Goal: Information Seeking & Learning: Learn about a topic

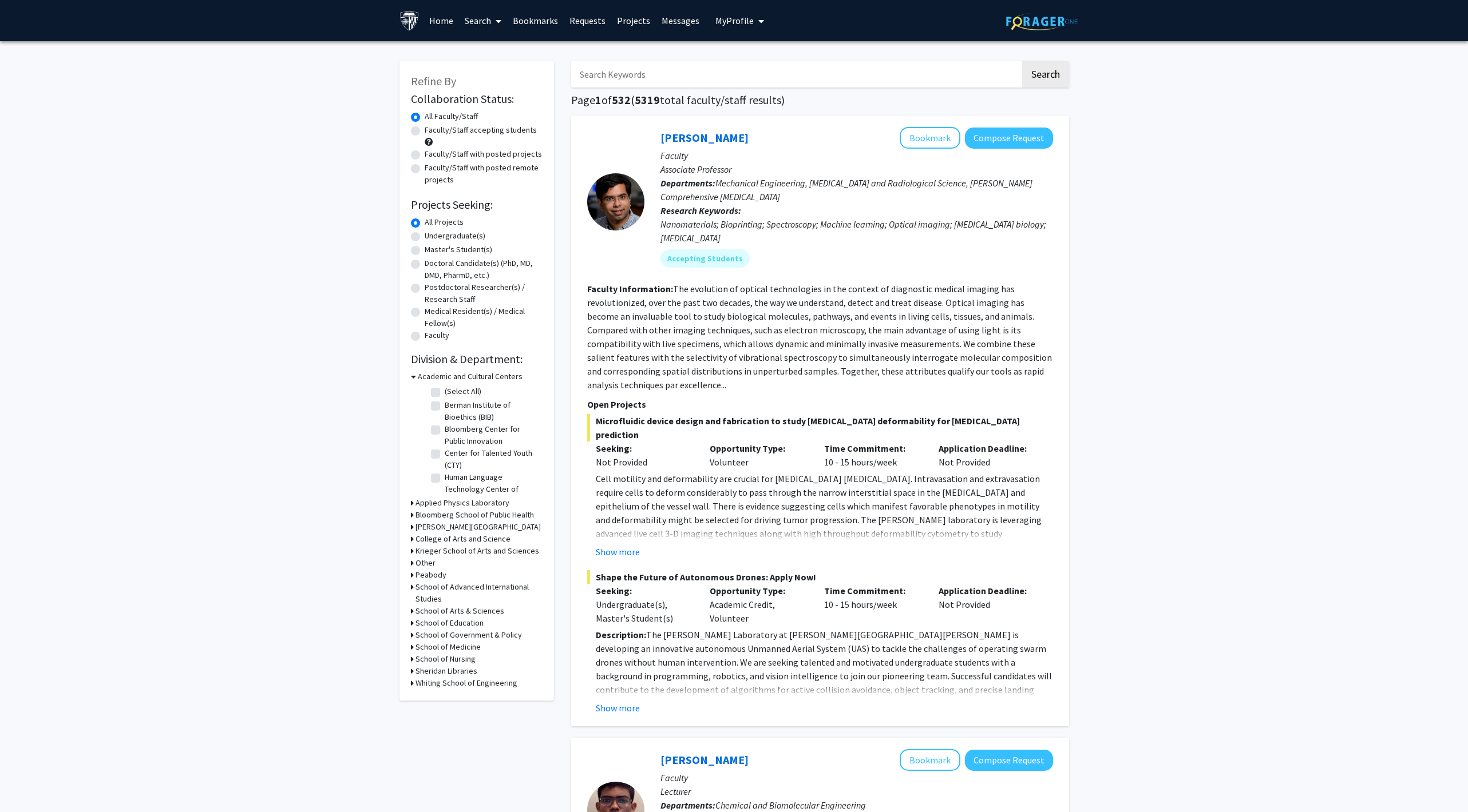
click at [695, 63] on input "Search Keywords" at bounding box center [795, 74] width 449 height 26
click at [1022, 62] on button "Search" at bounding box center [1045, 74] width 47 height 26
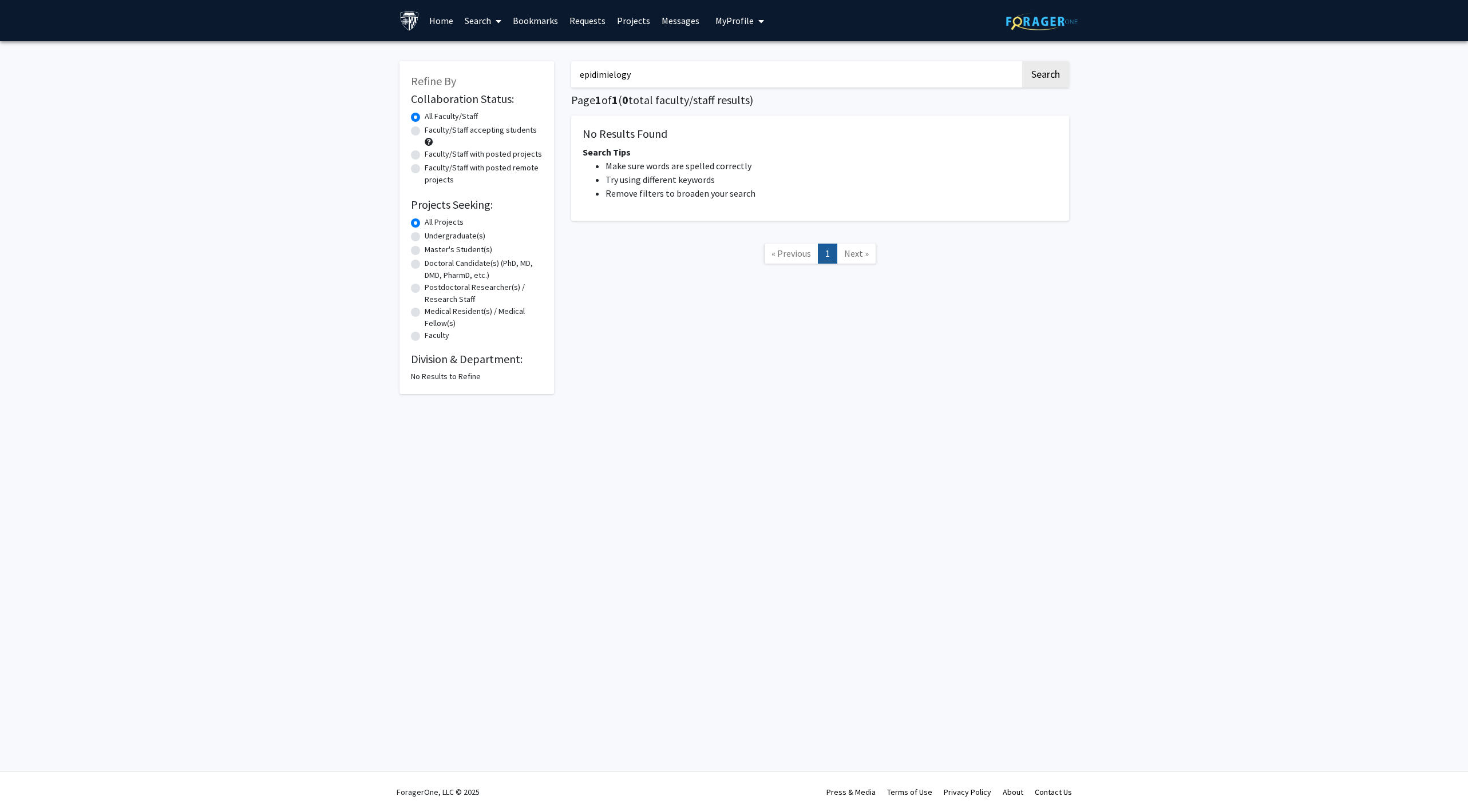
click at [698, 79] on input "epidimielogy" at bounding box center [795, 74] width 449 height 26
click at [679, 78] on input "epidimielogy" at bounding box center [795, 74] width 449 height 26
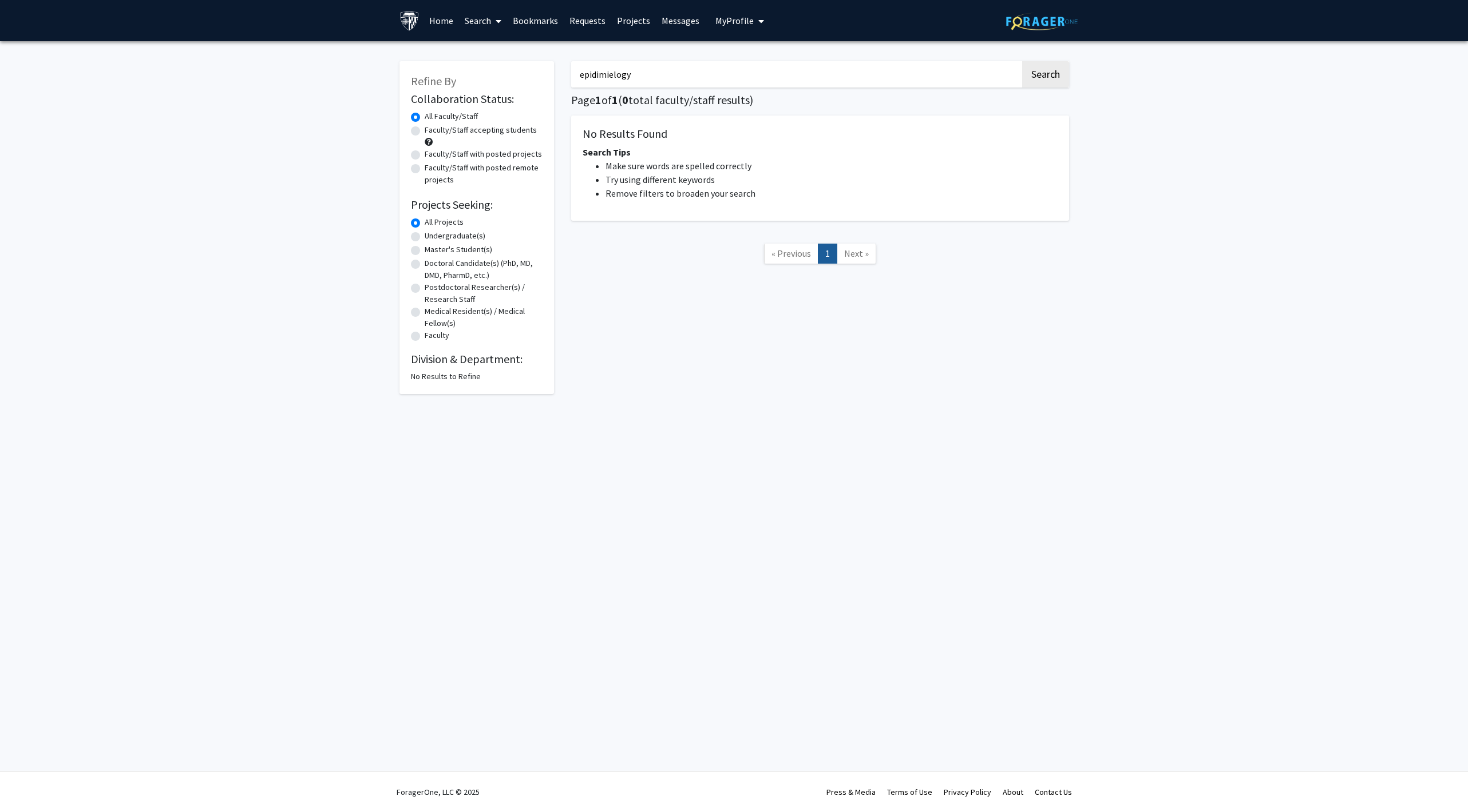
paste input "emio"
type input "epidemiology"
click at [1022, 62] on button "Search" at bounding box center [1045, 74] width 47 height 26
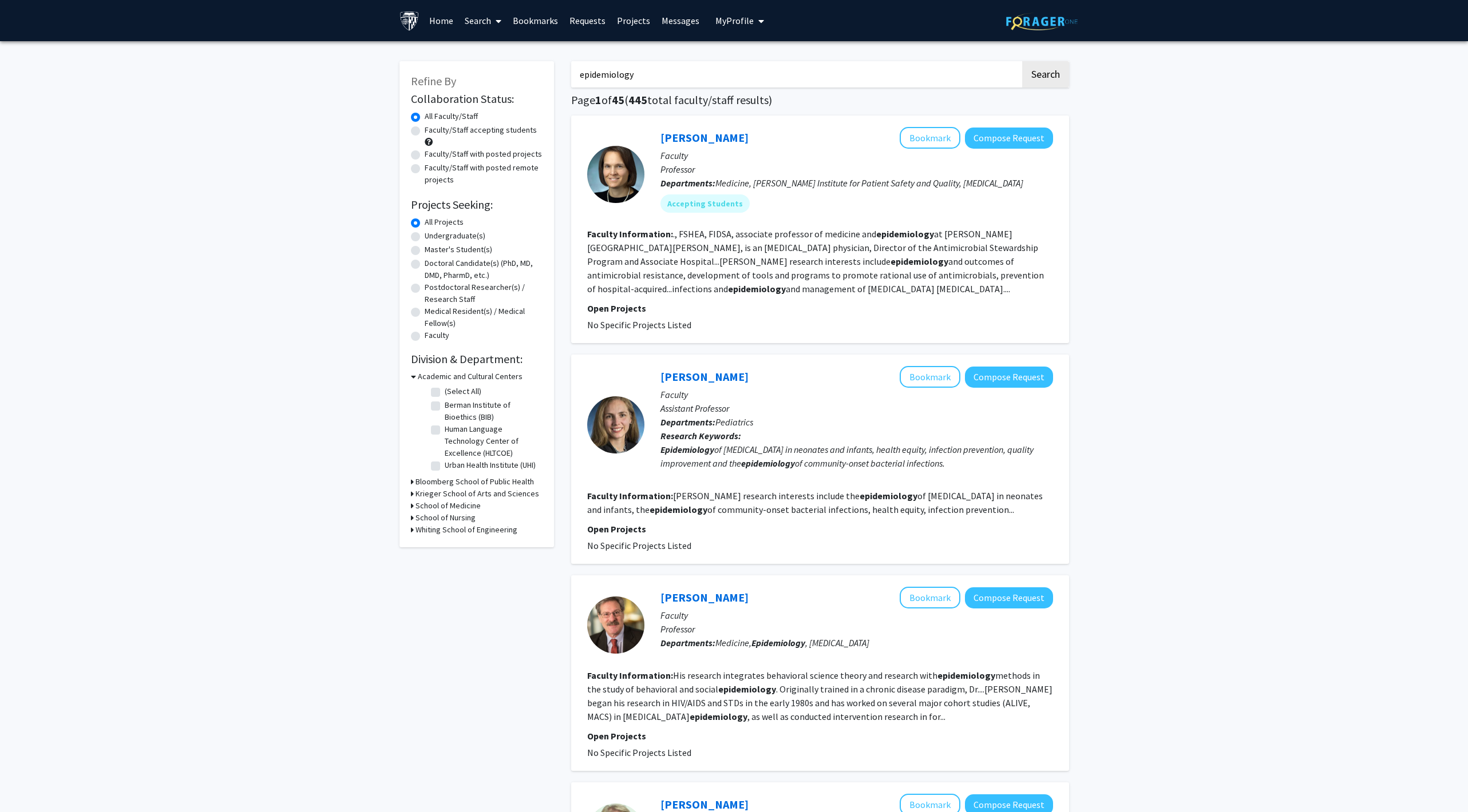
click at [457, 508] on h3 "School of Medicine" at bounding box center [448, 506] width 65 height 12
click at [482, 158] on label "Faculty/Staff with posted projects" at bounding box center [482, 154] width 117 height 12
click at [432, 155] on input "Faculty/Staff with posted projects" at bounding box center [428, 152] width 7 height 7
radio input "true"
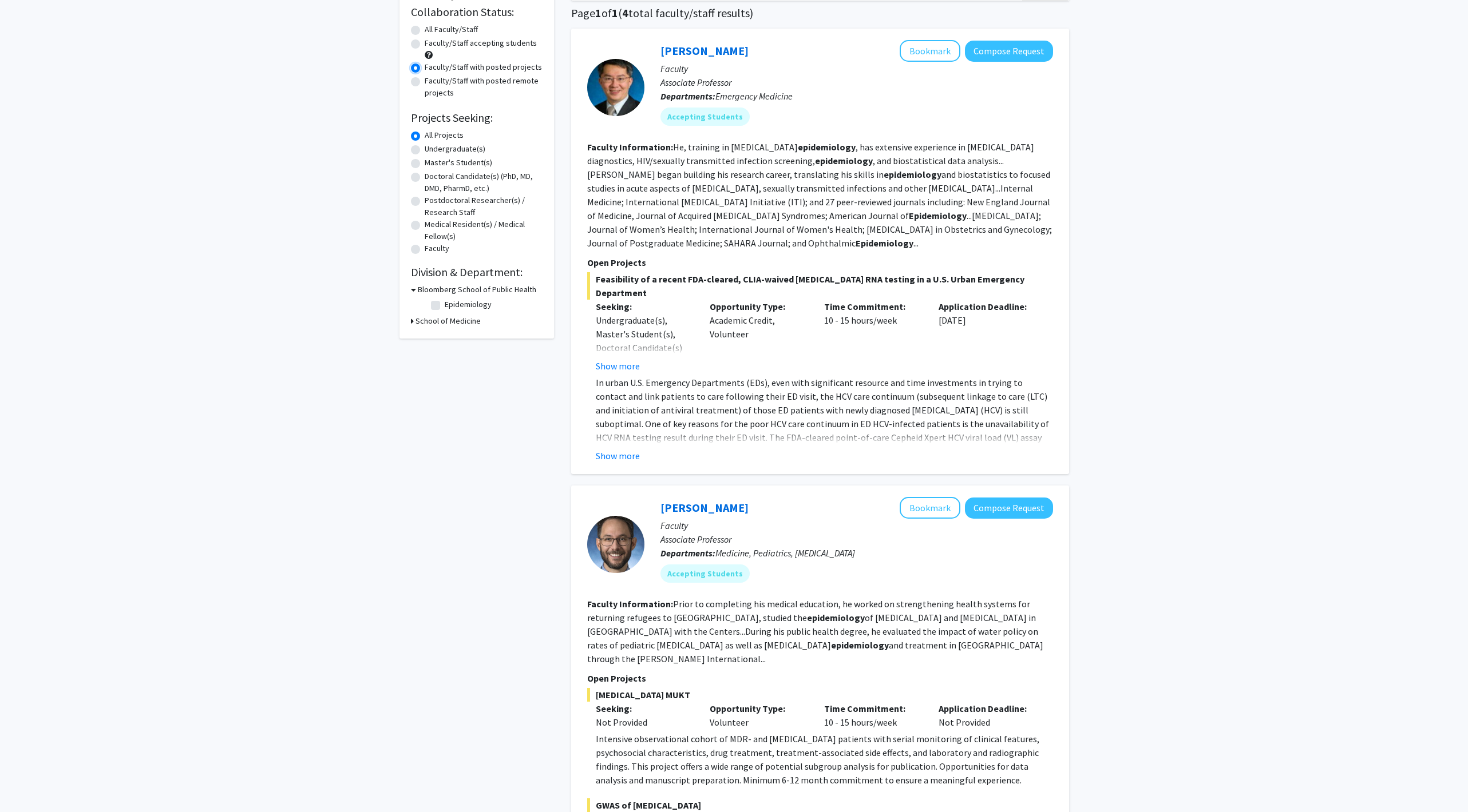
scroll to position [75, 0]
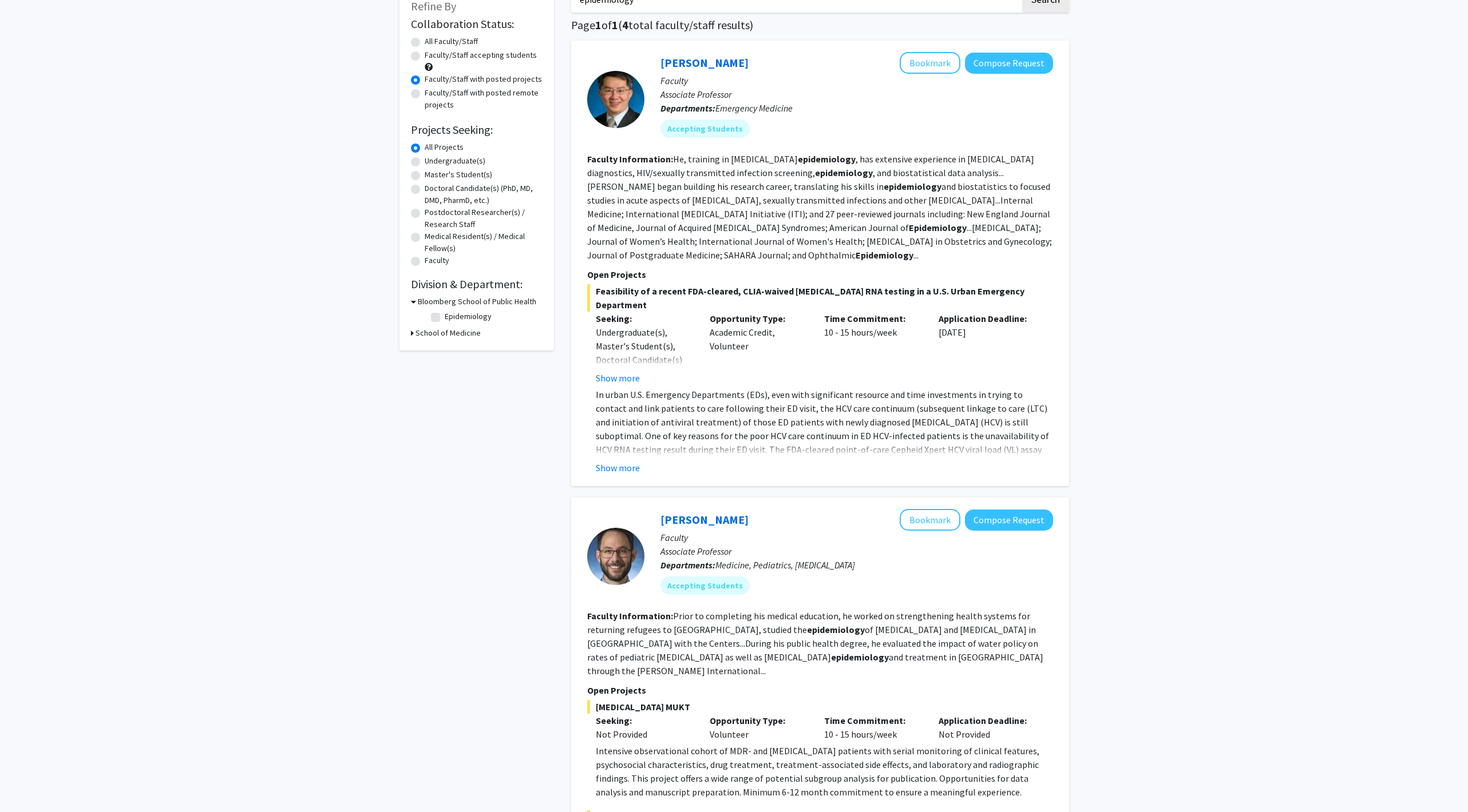
click at [639, 461] on div "Show more" at bounding box center [825, 467] width 457 height 13
click at [625, 461] on button "Show more" at bounding box center [617, 467] width 44 height 13
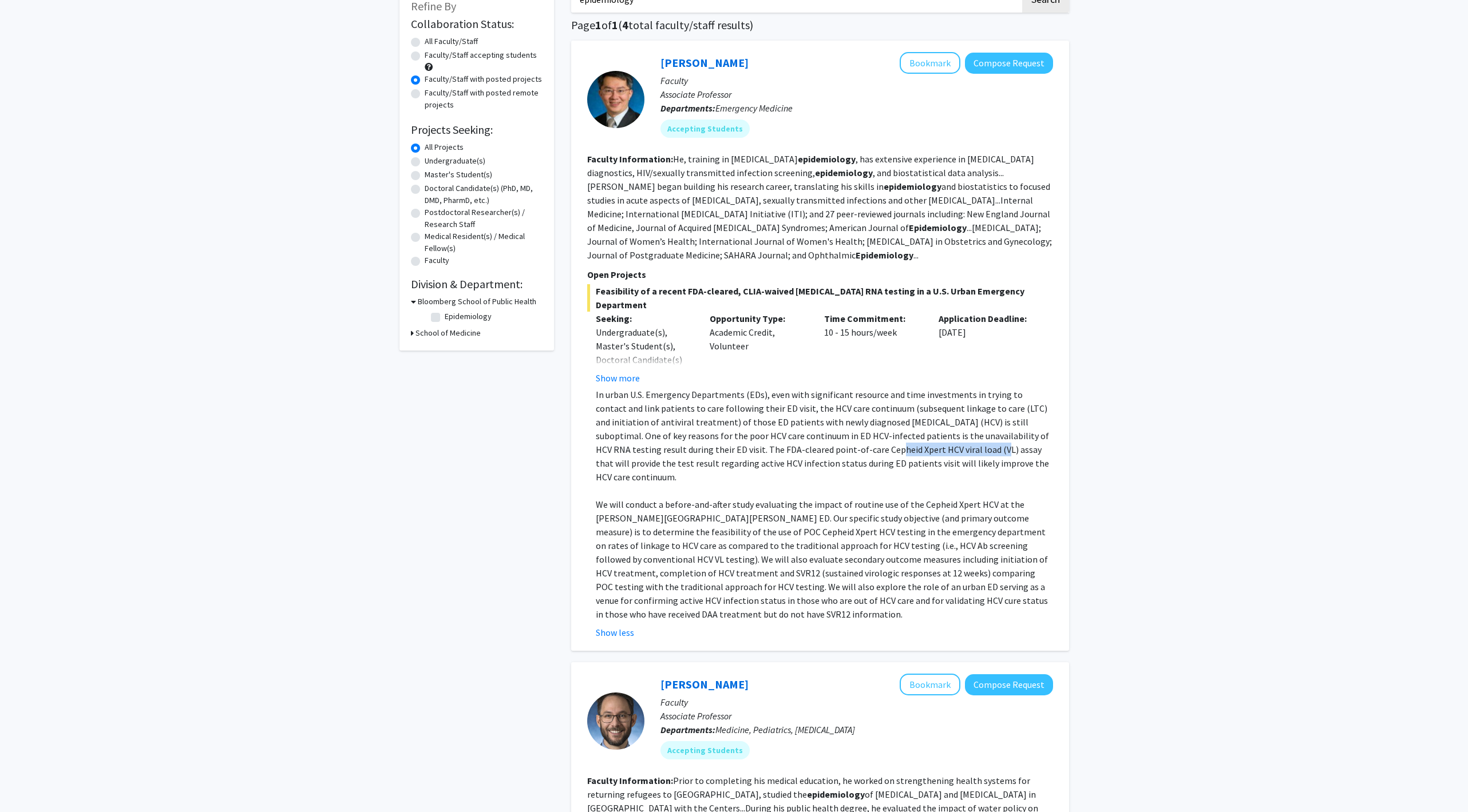
drag, startPoint x: 792, startPoint y: 435, endPoint x: 897, endPoint y: 439, distance: 105.1
click at [897, 439] on p "In urban U.S. Emergency Departments (EDs), even with significant resource and t…" at bounding box center [825, 436] width 457 height 96
copy p "Cepheid Xpert HCV viral load"
click at [774, 428] on p "In urban U.S. Emergency Departments (EDs), even with significant resource and t…" at bounding box center [825, 436] width 457 height 96
click at [792, 433] on p "In urban U.S. Emergency Departments (EDs), even with significant resource and t…" at bounding box center [825, 436] width 457 height 96
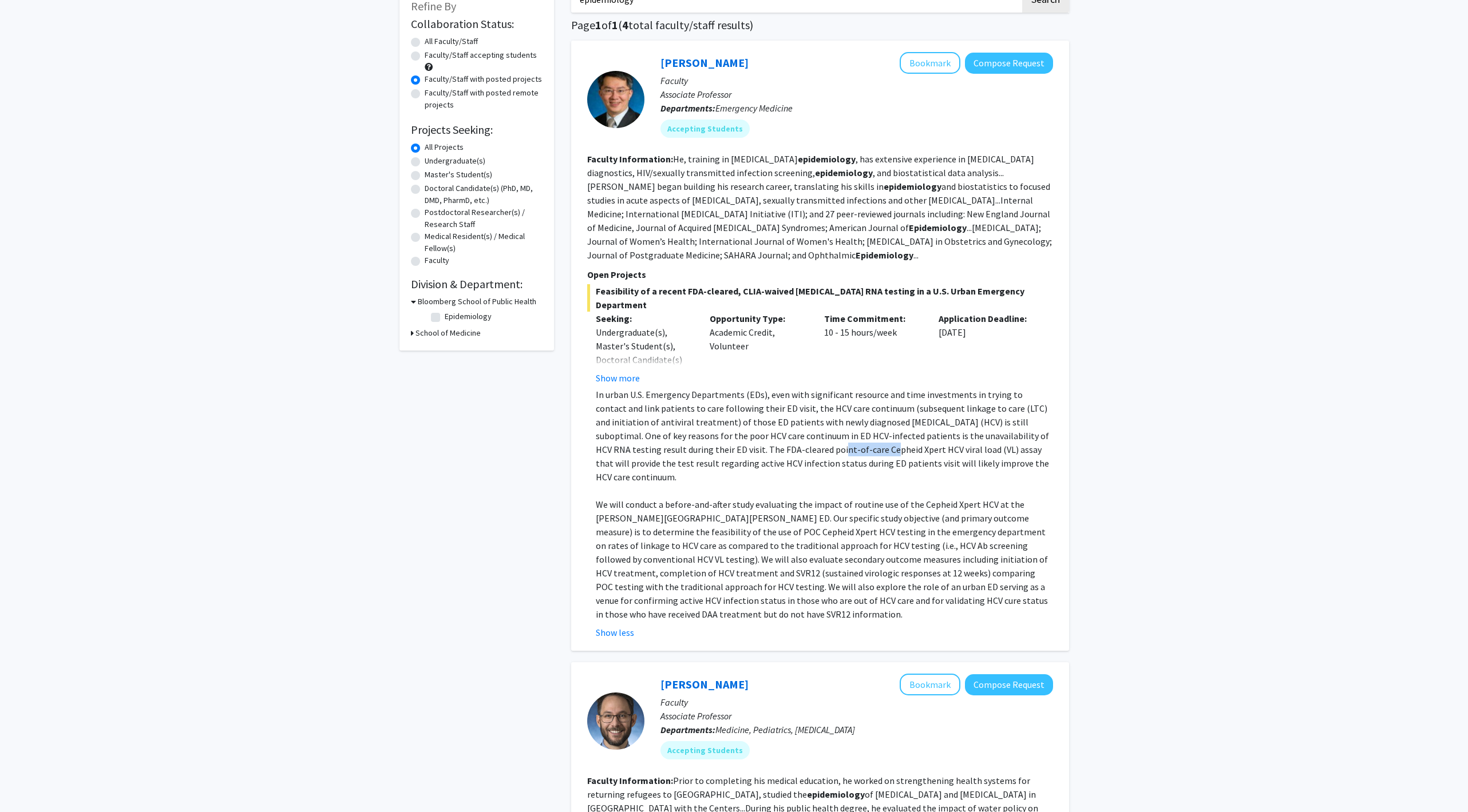
drag, startPoint x: 740, startPoint y: 432, endPoint x: 788, endPoint y: 433, distance: 48.0
click at [788, 433] on p "In urban U.S. Emergency Departments (EDs), even with significant resource and t…" at bounding box center [825, 436] width 457 height 96
drag, startPoint x: 788, startPoint y: 433, endPoint x: 740, endPoint y: 433, distance: 48.0
click at [740, 433] on p "In urban U.S. Emergency Departments (EDs), even with significant resource and t…" at bounding box center [825, 436] width 457 height 96
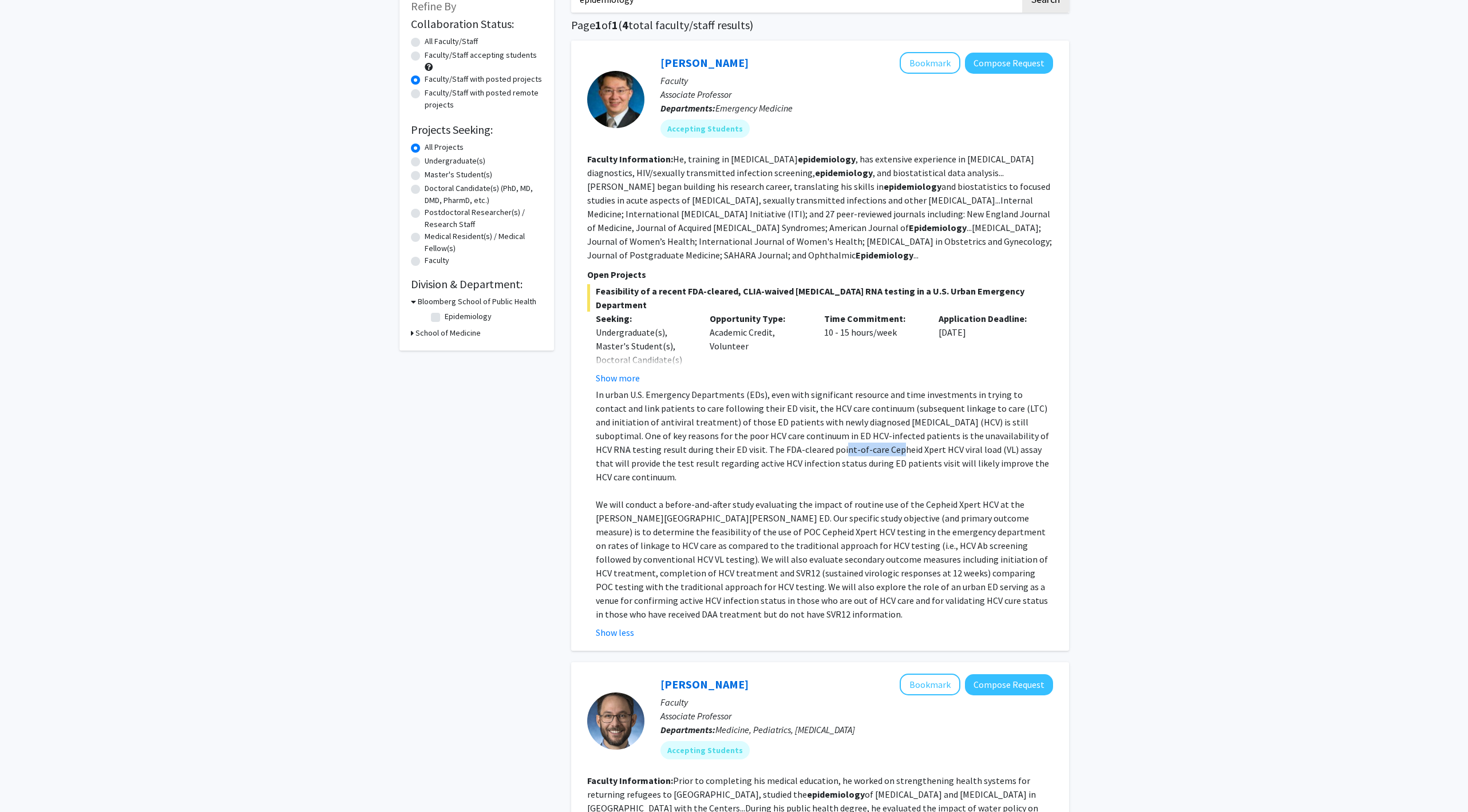
click at [740, 433] on p "In urban U.S. Emergency Departments (EDs), even with significant resource and t…" at bounding box center [825, 436] width 457 height 96
drag, startPoint x: 740, startPoint y: 433, endPoint x: 778, endPoint y: 433, distance: 38.0
click at [778, 433] on p "In urban U.S. Emergency Departments (EDs), even with significant resource and t…" at bounding box center [825, 436] width 457 height 96
drag, startPoint x: 785, startPoint y: 433, endPoint x: 742, endPoint y: 433, distance: 43.0
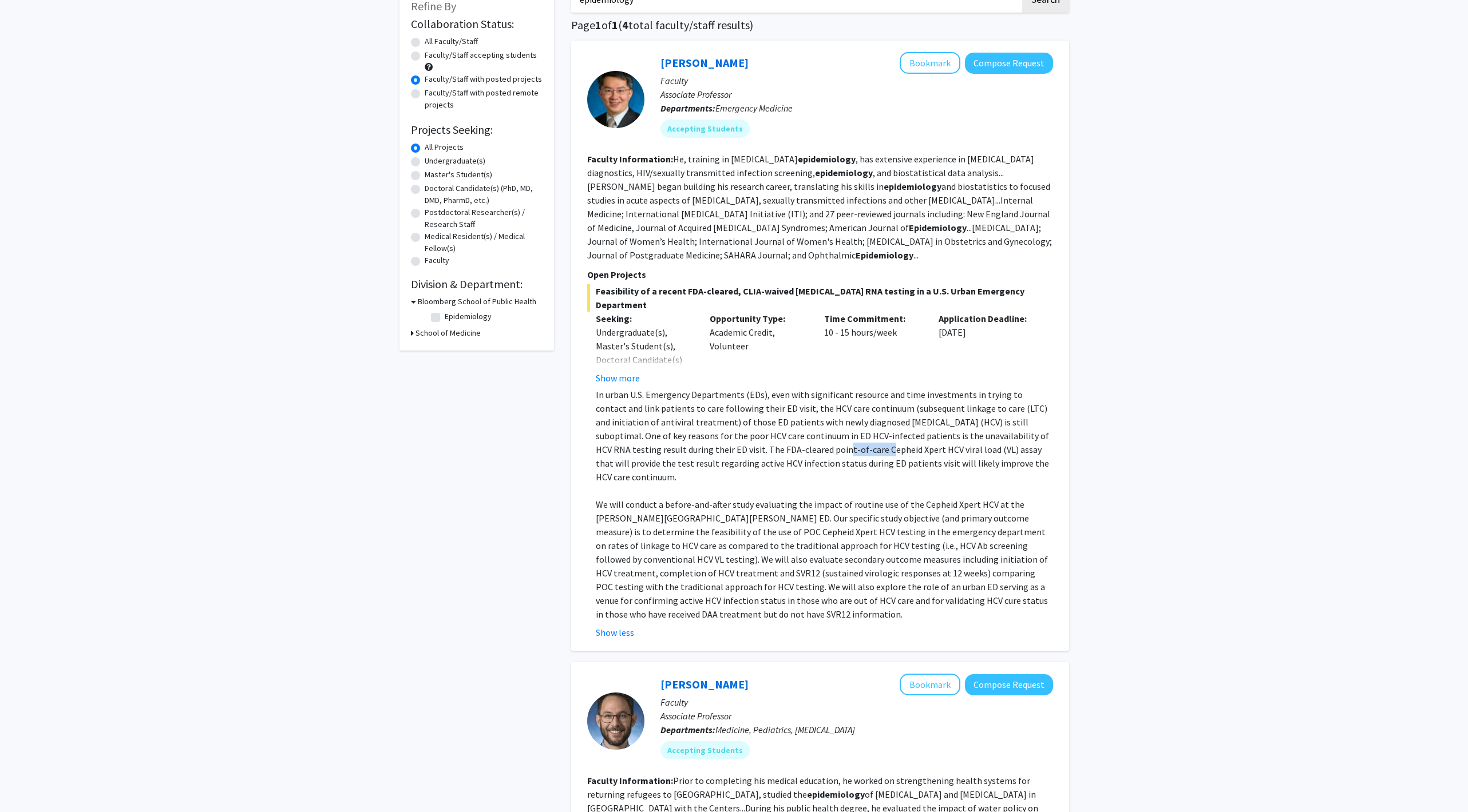
click at [742, 433] on p "In urban U.S. Emergency Departments (EDs), even with significant resource and t…" at bounding box center [825, 436] width 457 height 96
click at [809, 444] on p "In urban U.S. Emergency Departments (EDs), even with significant resource and t…" at bounding box center [825, 436] width 457 height 96
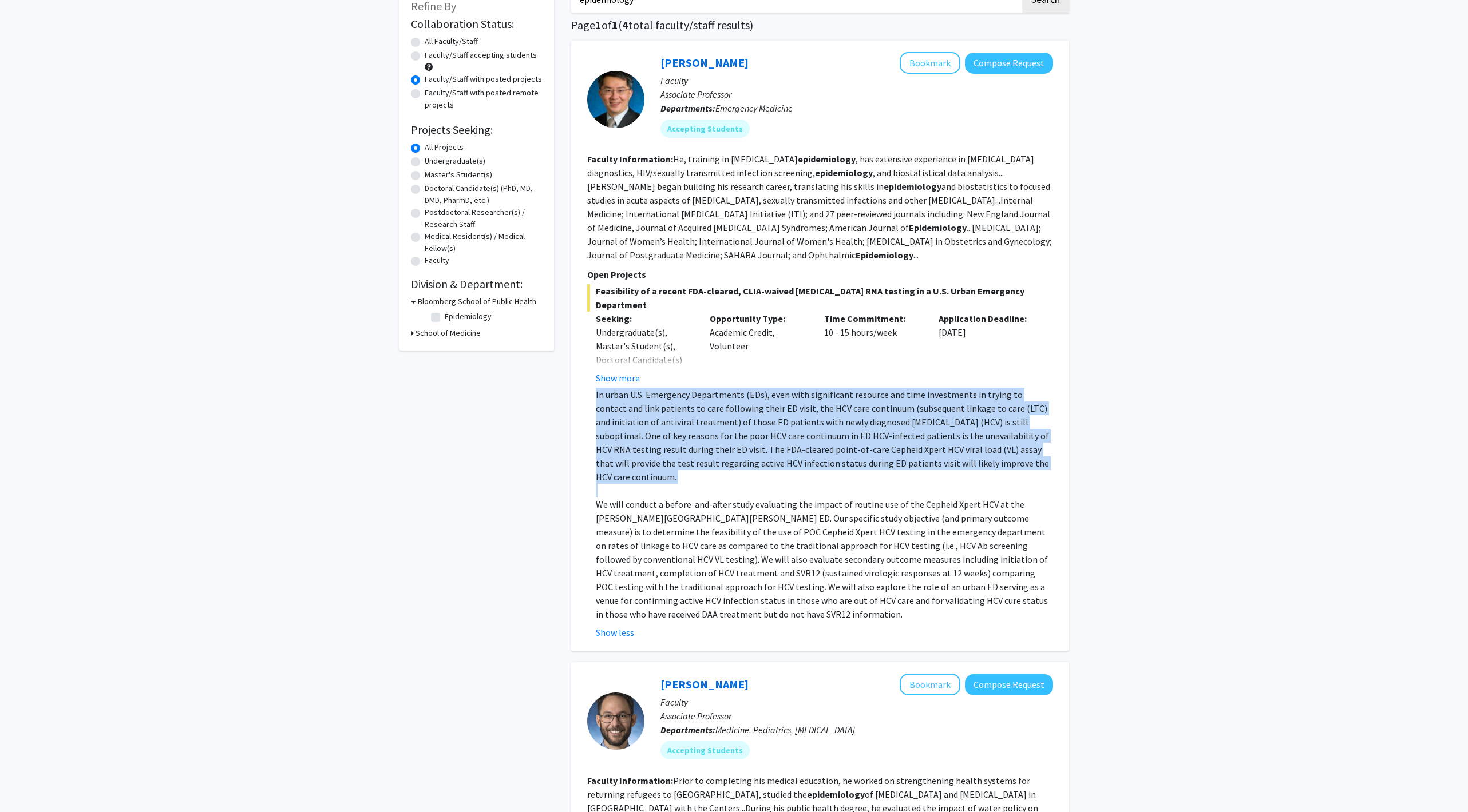
click at [809, 444] on p "In urban U.S. Emergency Departments (EDs), even with significant resource and t…" at bounding box center [825, 436] width 457 height 96
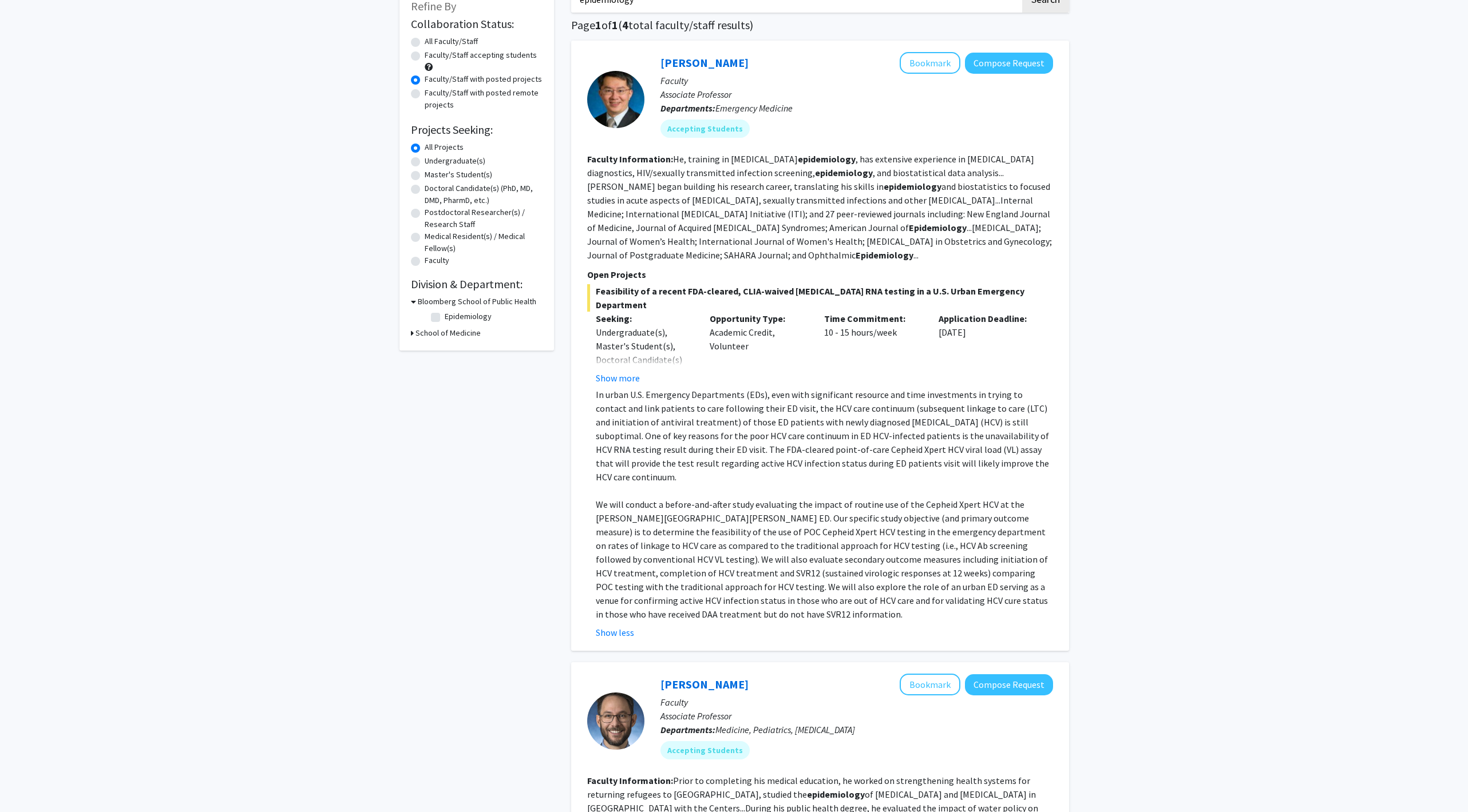
click at [844, 445] on p "In urban U.S. Emergency Departments (EDs), even with significant resource and t…" at bounding box center [825, 436] width 457 height 96
drag, startPoint x: 927, startPoint y: 445, endPoint x: 842, endPoint y: 431, distance: 86.1
click at [842, 431] on p "In urban U.S. Emergency Departments (EDs), even with significant resource and t…" at bounding box center [825, 436] width 457 height 96
drag, startPoint x: 846, startPoint y: 434, endPoint x: 894, endPoint y: 431, distance: 48.1
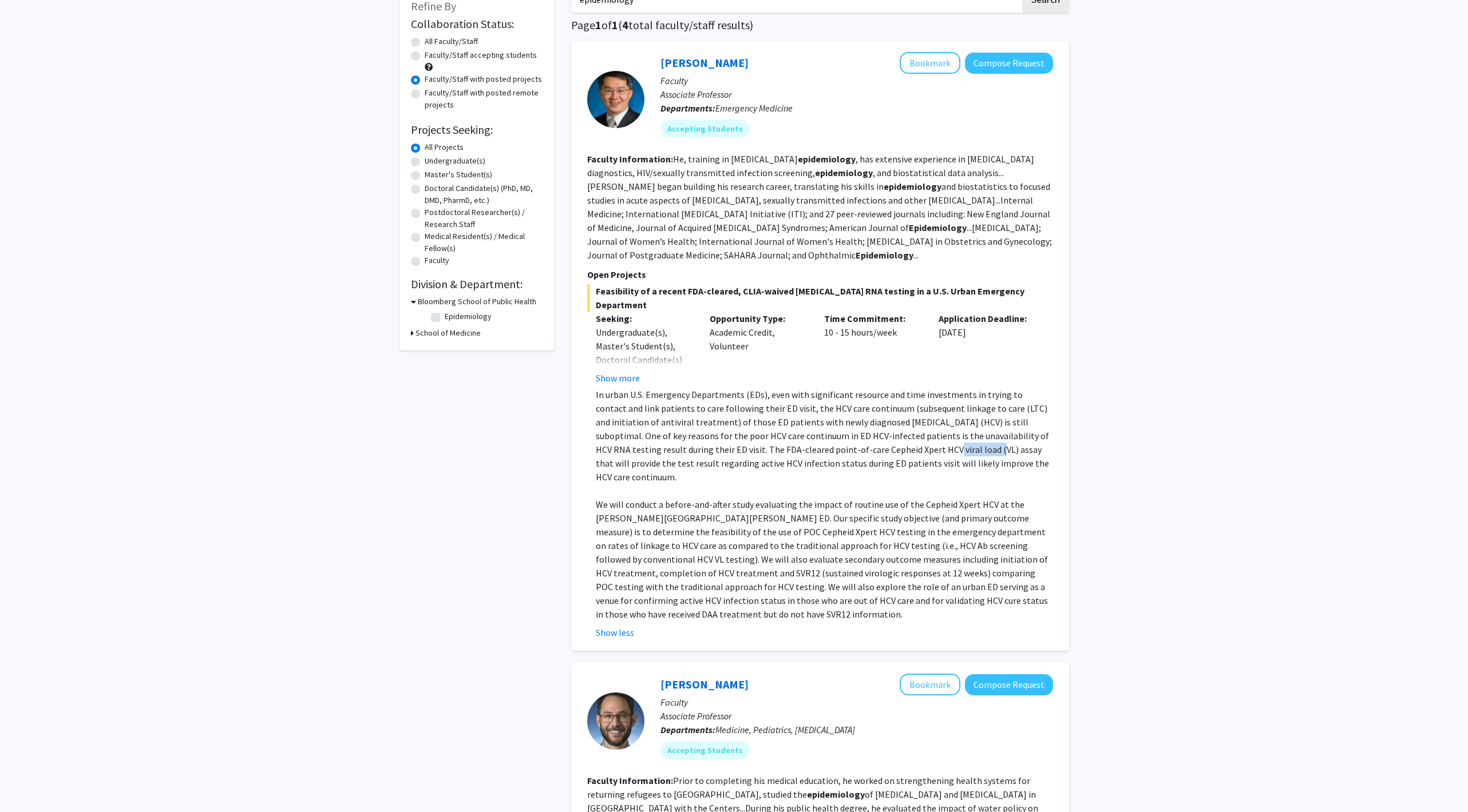
click at [894, 431] on p "In urban U.S. Emergency Departments (EDs), even with significant resource and t…" at bounding box center [825, 436] width 457 height 96
click at [910, 434] on p "In urban U.S. Emergency Departments (EDs), even with significant resource and t…" at bounding box center [825, 436] width 457 height 96
drag, startPoint x: 897, startPoint y: 436, endPoint x: 847, endPoint y: 433, distance: 50.1
click at [847, 433] on p "In urban U.S. Emergency Departments (EDs), even with significant resource and t…" at bounding box center [825, 436] width 457 height 96
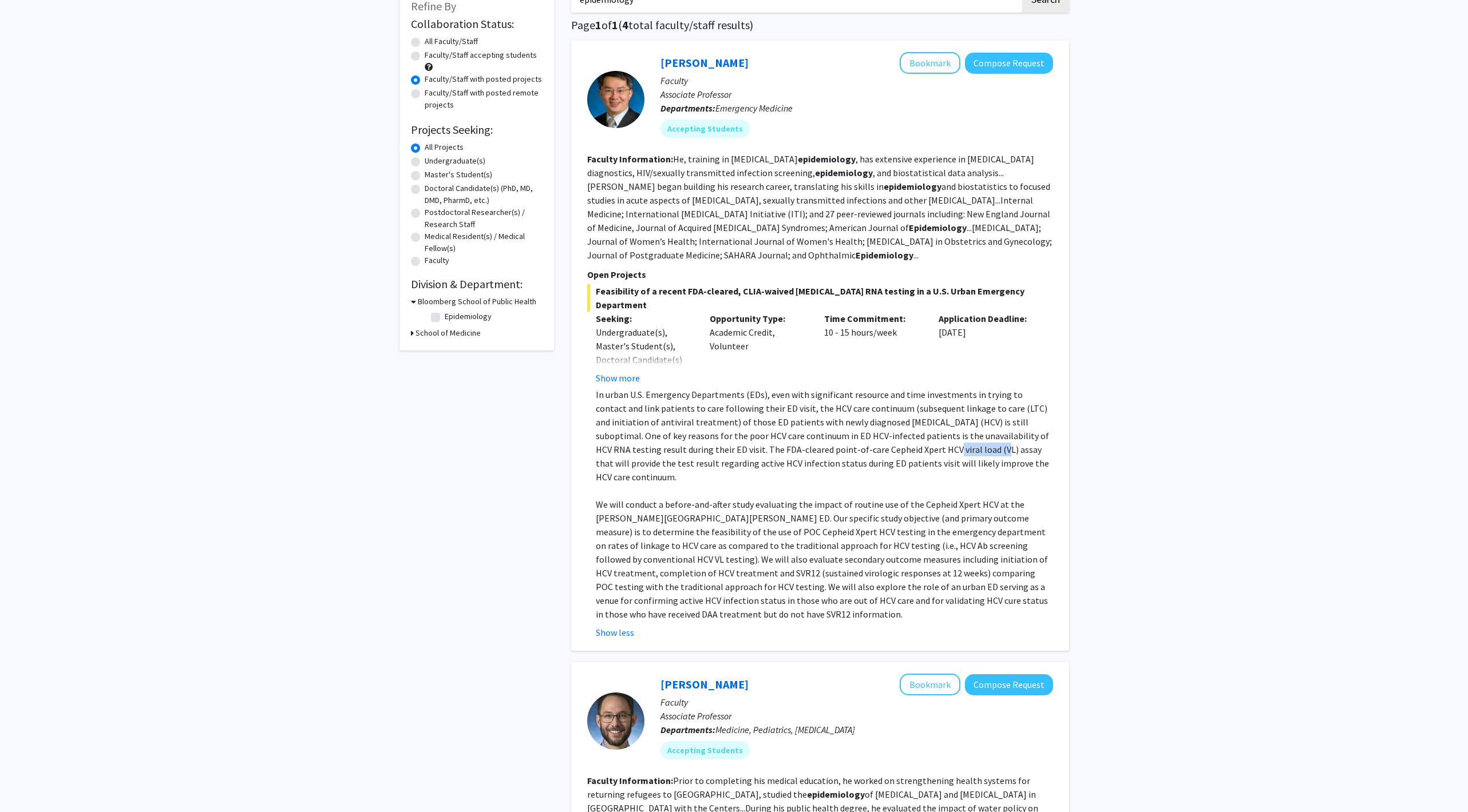
drag, startPoint x: 847, startPoint y: 433, endPoint x: 890, endPoint y: 431, distance: 43.0
click at [890, 431] on p "In urban U.S. Emergency Departments (EDs), even with significant resource and t…" at bounding box center [825, 436] width 457 height 96
drag, startPoint x: 900, startPoint y: 433, endPoint x: 844, endPoint y: 434, distance: 56.0
click at [844, 434] on p "In urban U.S. Emergency Departments (EDs), even with significant resource and t…" at bounding box center [825, 436] width 457 height 96
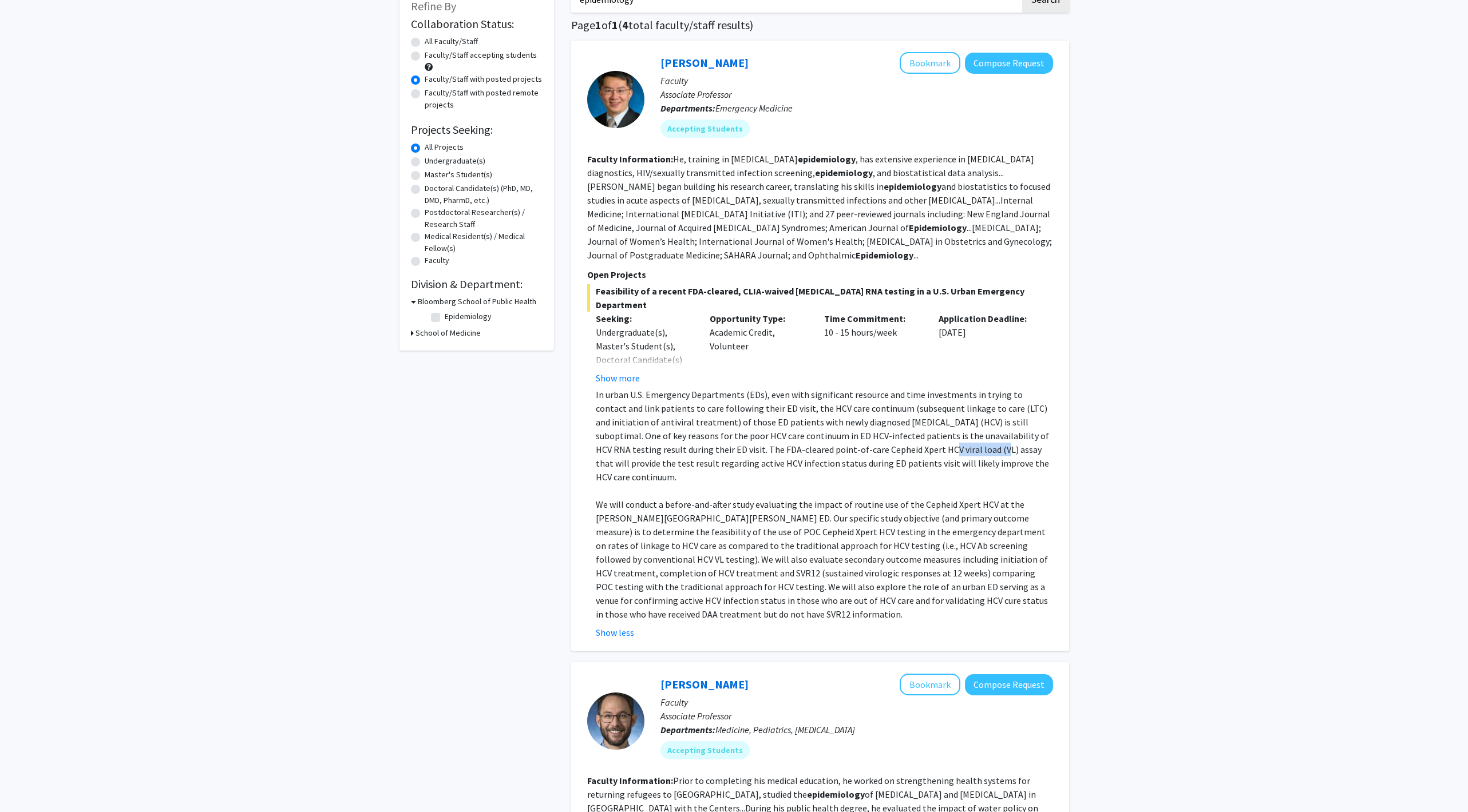
click at [844, 434] on p "In urban U.S. Emergency Departments (EDs), even with significant resource and t…" at bounding box center [825, 436] width 457 height 96
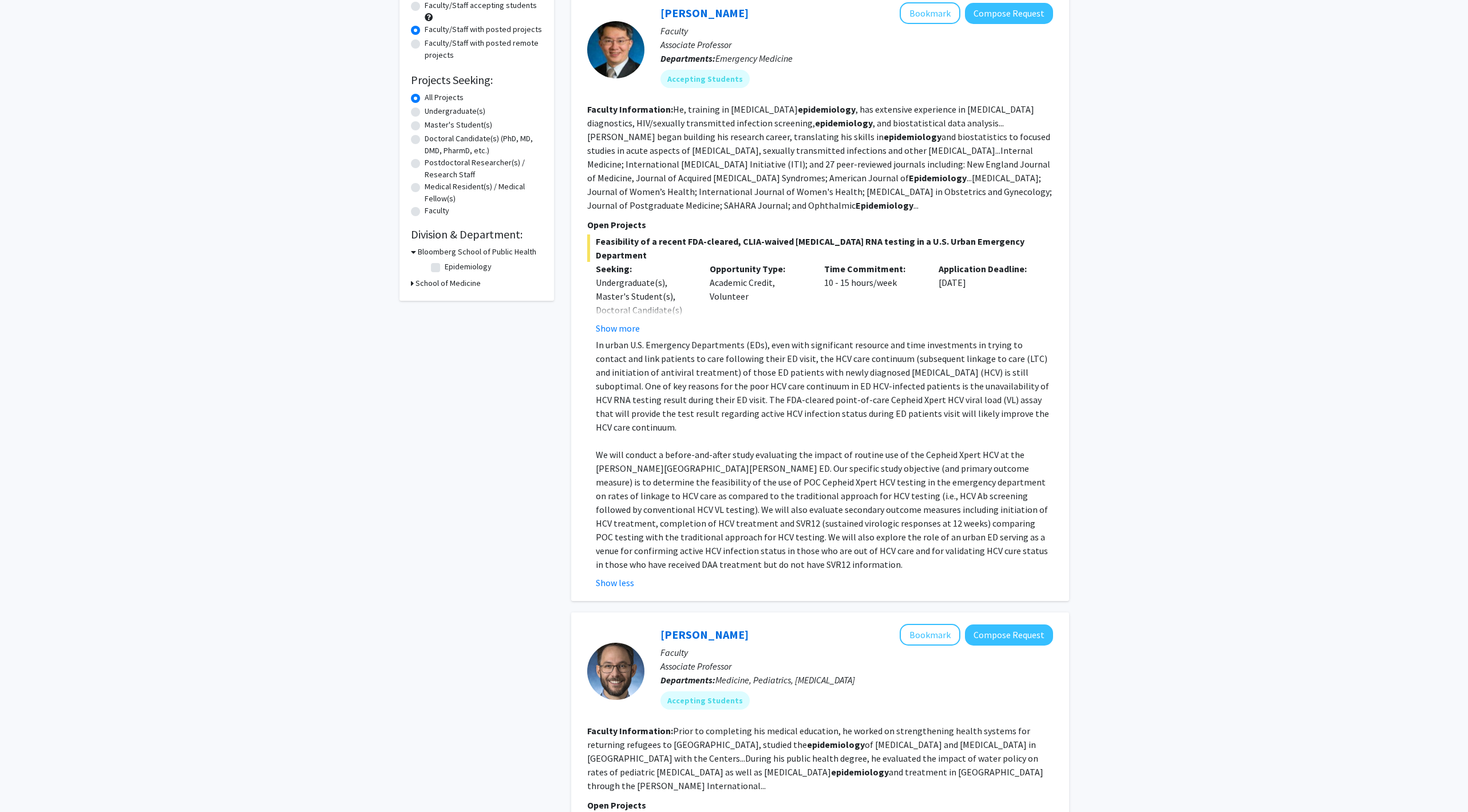
scroll to position [127, 0]
click at [828, 446] on p "We will conduct a before-and-after study evaluating the impact of routine use o…" at bounding box center [825, 507] width 457 height 123
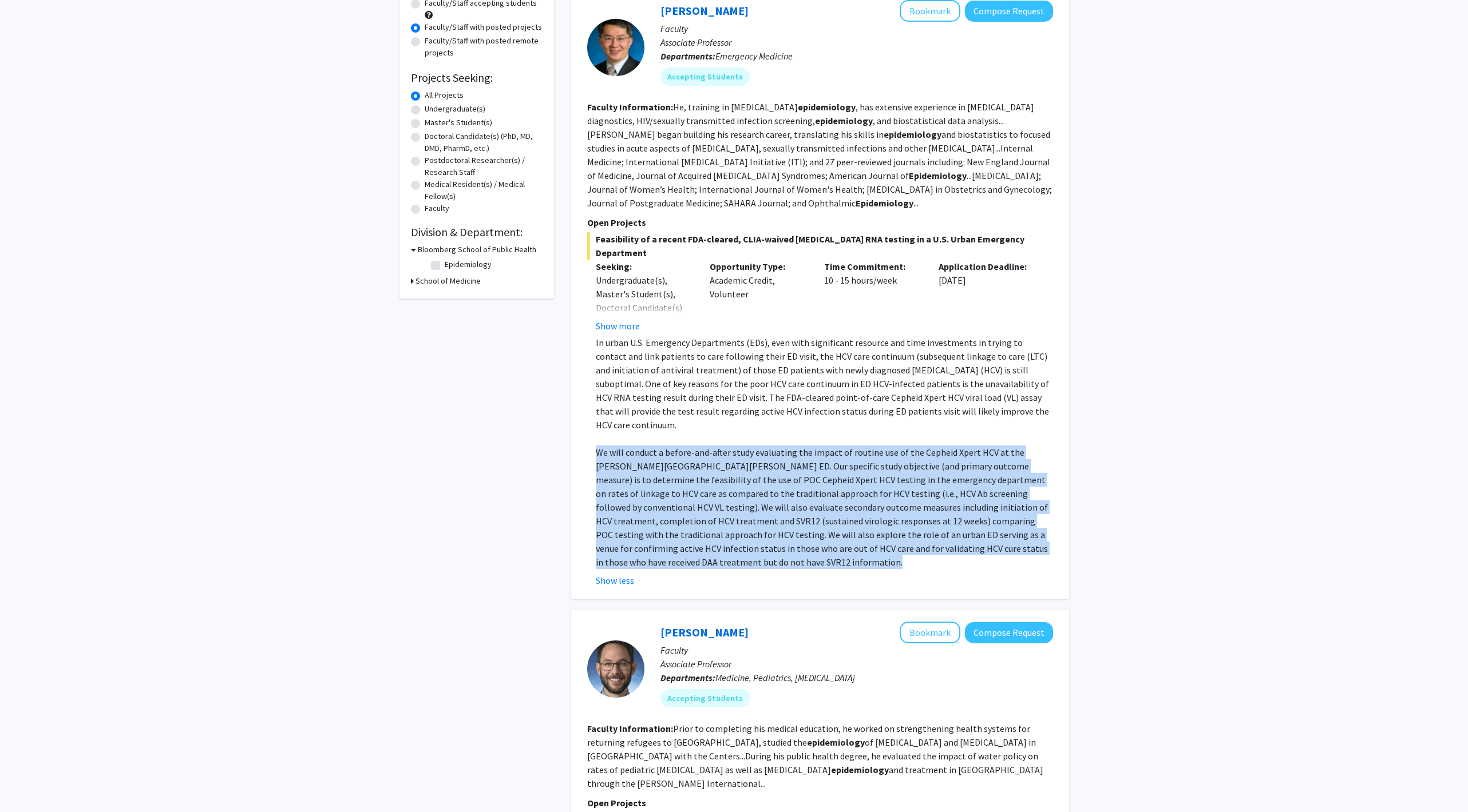
click at [828, 446] on p "We will conduct a before-and-after study evaluating the impact of routine use o…" at bounding box center [825, 507] width 457 height 123
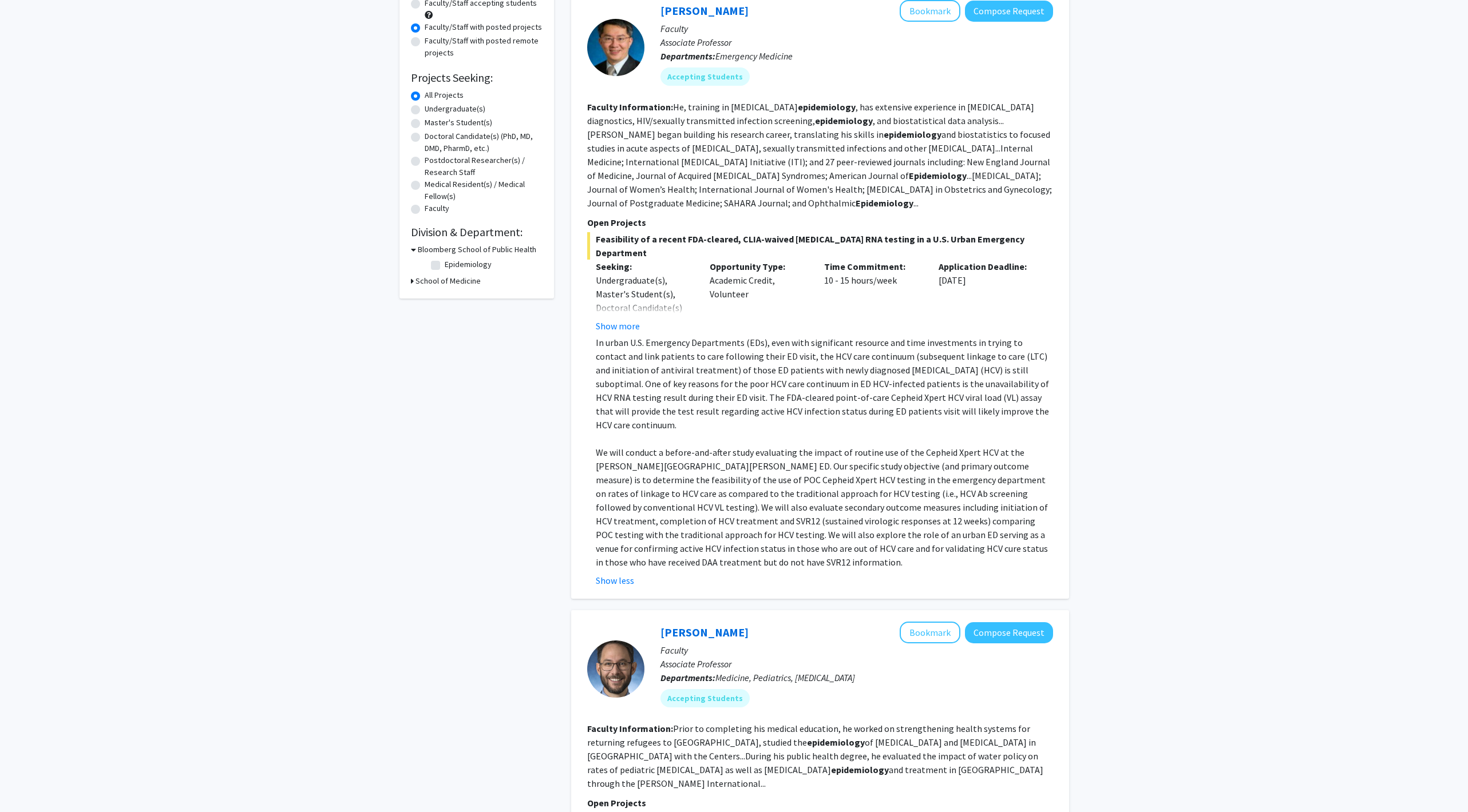
click at [848, 462] on p "We will conduct a before-and-after study evaluating the impact of routine use o…" at bounding box center [825, 507] width 457 height 123
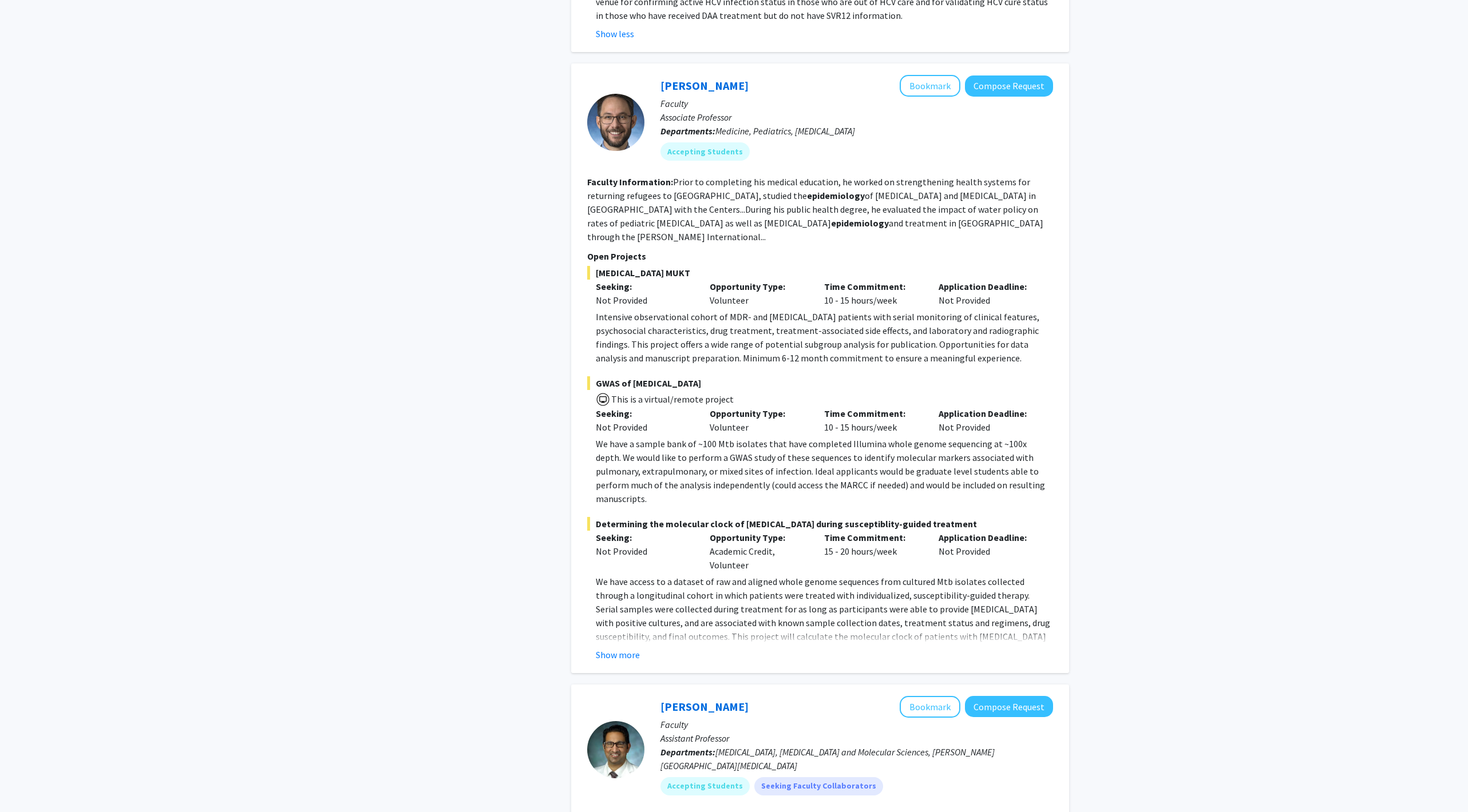
scroll to position [0, 0]
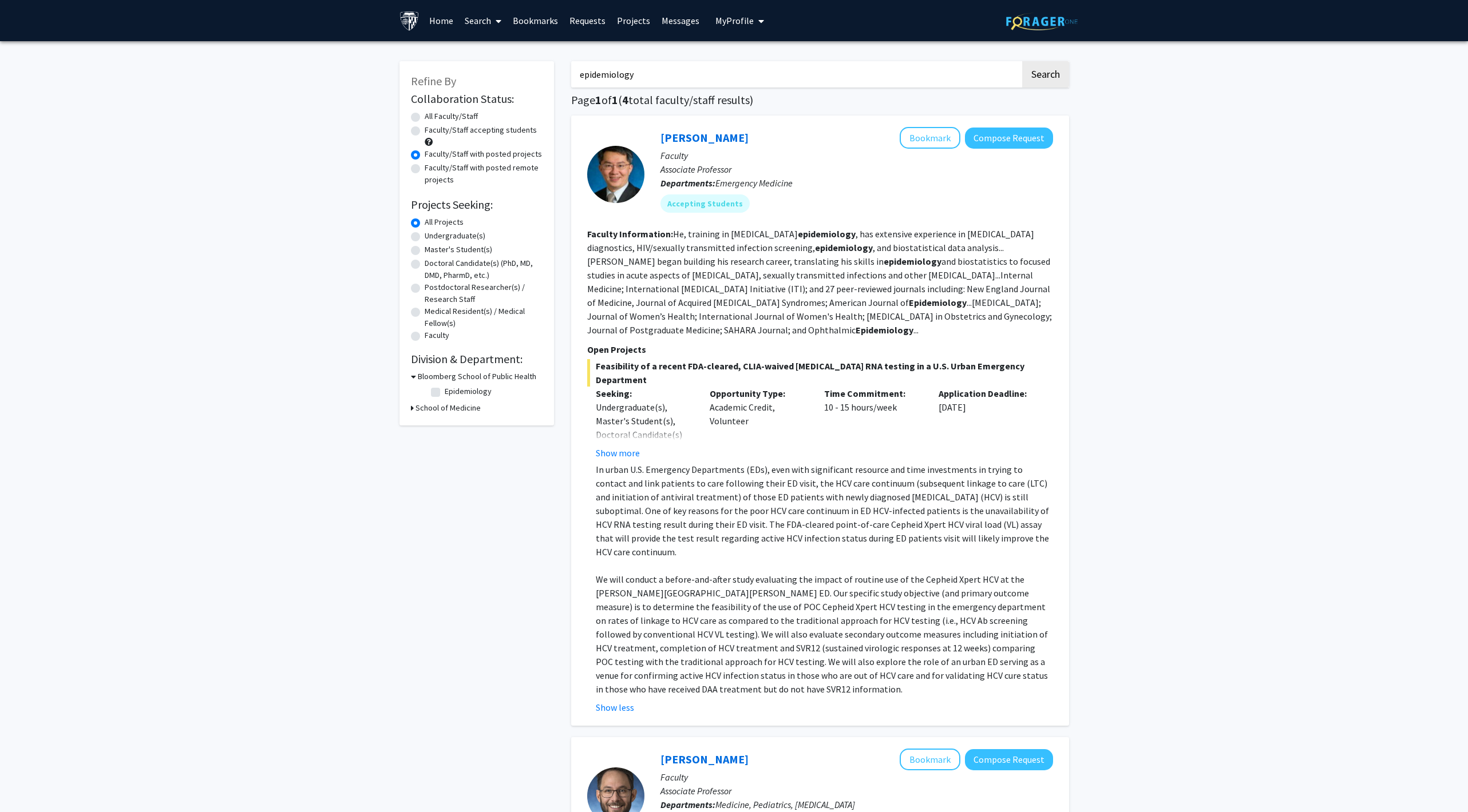
click at [713, 272] on fg-read-more "He, training in infectious diseases epidemiology , has extensive experience in …" at bounding box center [819, 282] width 465 height 107
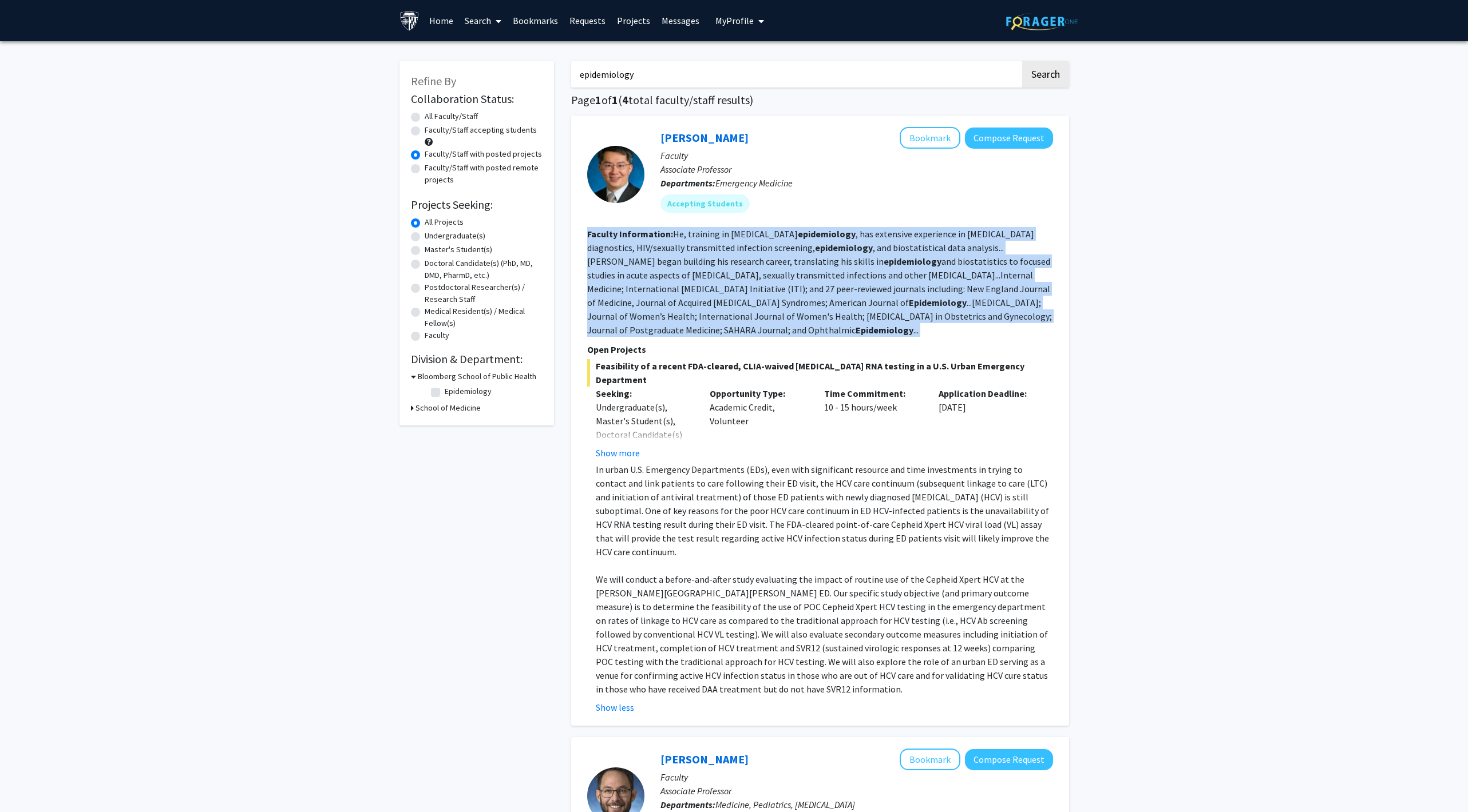
click at [713, 272] on fg-read-more "He, training in infectious diseases epidemiology , has extensive experience in …" at bounding box center [819, 282] width 465 height 107
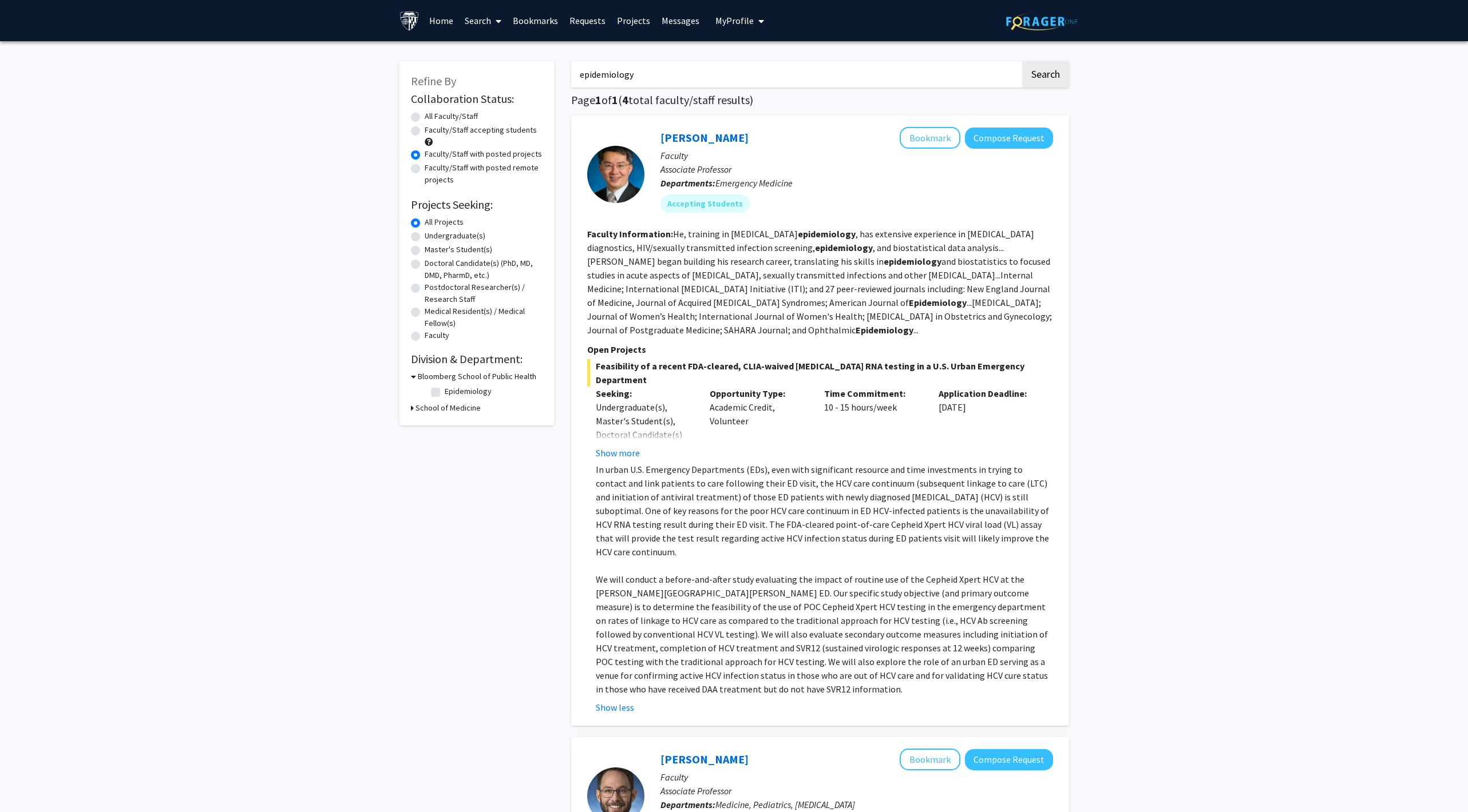
click at [768, 283] on fg-read-more "He, training in infectious diseases epidemiology , has extensive experience in …" at bounding box center [819, 282] width 465 height 107
drag, startPoint x: 677, startPoint y: 368, endPoint x: 764, endPoint y: 347, distance: 89.5
click at [757, 349] on section "Open Projects Feasibility of a recent FDA-cleared, CLIA-waived hepatitis C RNA …" at bounding box center [819, 529] width 466 height 372
click at [764, 347] on p "Open Projects" at bounding box center [819, 349] width 466 height 13
